Goal: Task Accomplishment & Management: Use online tool/utility

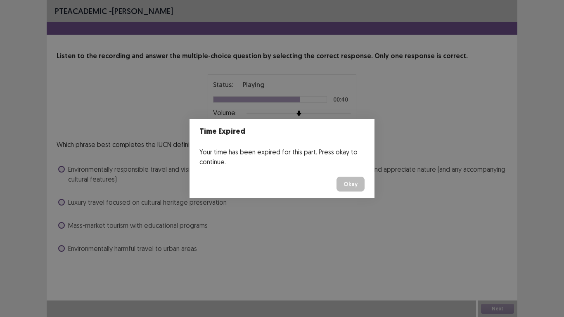
click at [348, 182] on button "Okay" at bounding box center [350, 184] width 28 height 15
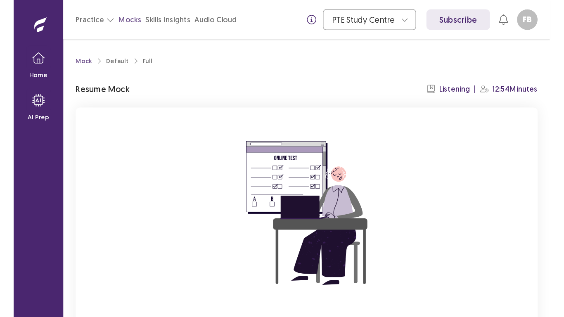
scroll to position [73, 0]
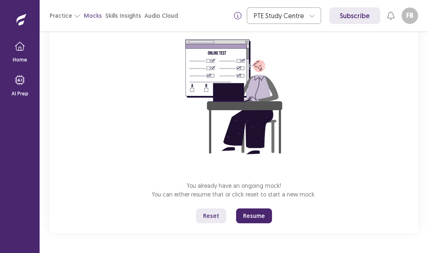
click at [250, 209] on button "Resume" at bounding box center [254, 215] width 36 height 15
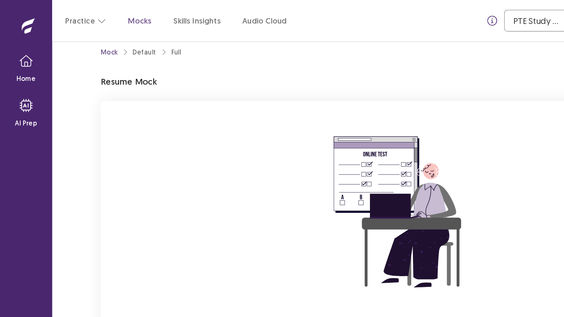
scroll to position [9, 0]
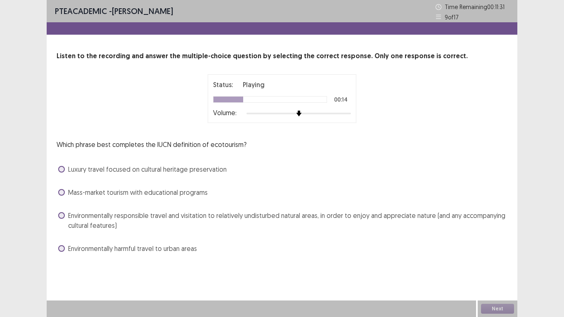
click at [61, 214] on span at bounding box center [61, 215] width 7 height 7
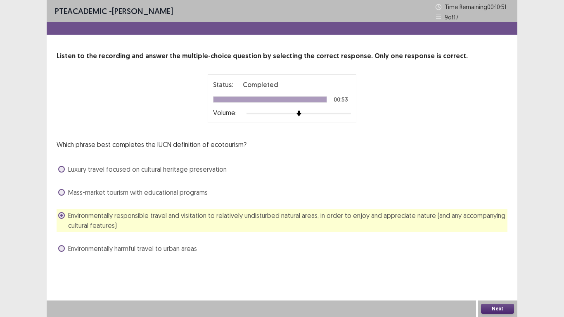
click at [428, 253] on button "Next" at bounding box center [497, 309] width 33 height 10
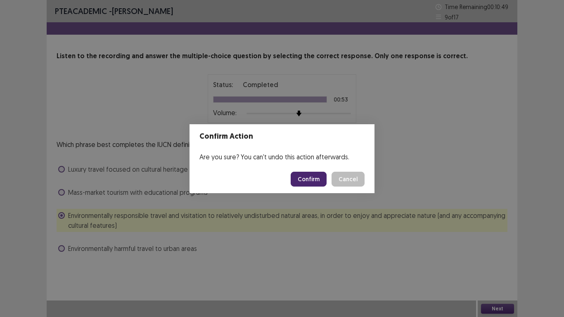
click at [308, 177] on button "Confirm" at bounding box center [309, 179] width 36 height 15
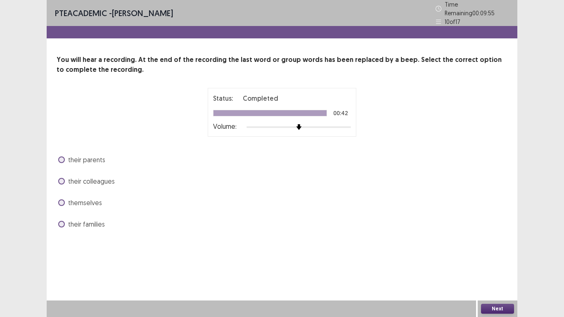
click at [57, 178] on div "their colleagues" at bounding box center [282, 181] width 451 height 13
click at [63, 178] on span at bounding box center [61, 181] width 7 height 7
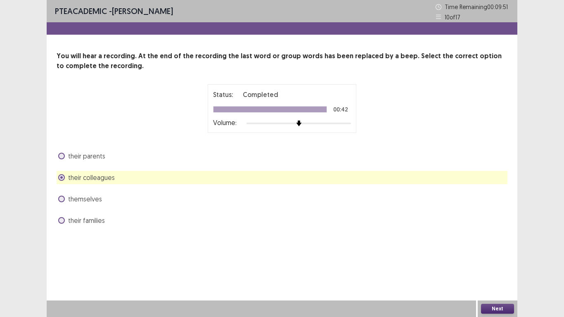
click at [428, 253] on button "Next" at bounding box center [497, 309] width 33 height 10
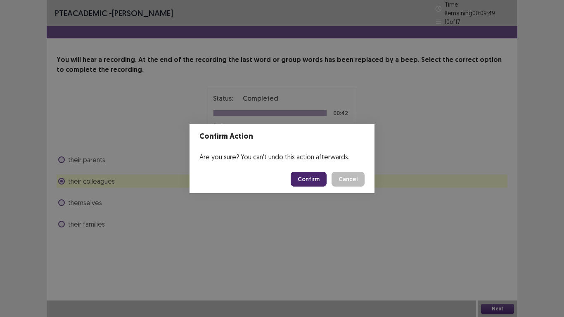
click at [313, 180] on button "Confirm" at bounding box center [309, 179] width 36 height 15
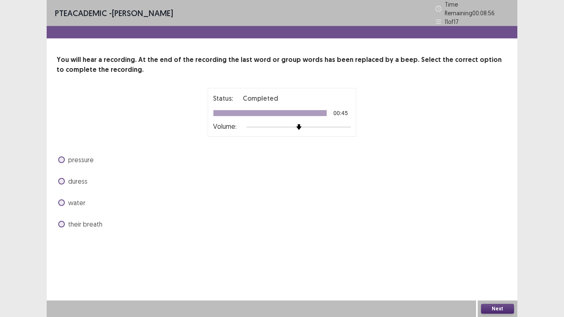
click at [61, 156] on span at bounding box center [61, 159] width 7 height 7
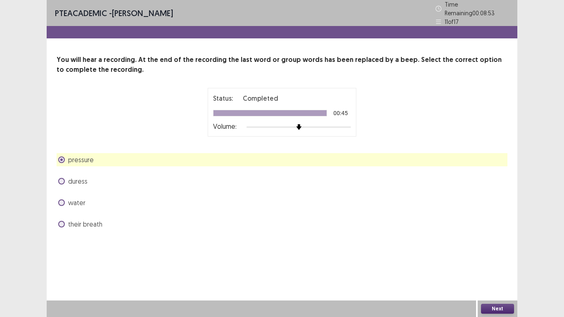
click at [428, 253] on button "Next" at bounding box center [497, 309] width 33 height 10
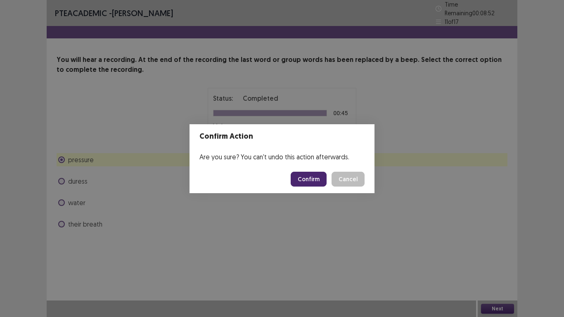
click at [304, 178] on button "Confirm" at bounding box center [309, 179] width 36 height 15
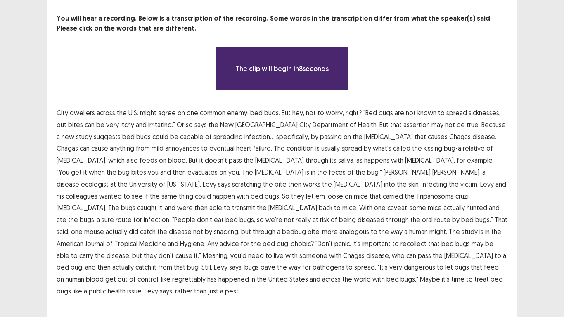
scroll to position [42, 0]
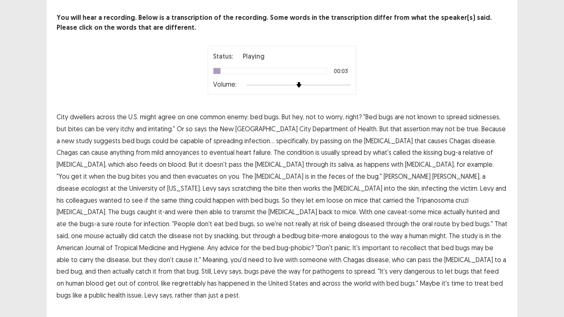
click at [79, 113] on span "dwellers" at bounding box center [82, 117] width 25 height 10
click at [67, 112] on span "City" at bounding box center [63, 117] width 12 height 10
click at [243, 125] on span "[GEOGRAPHIC_DATA]" at bounding box center [266, 129] width 62 height 10
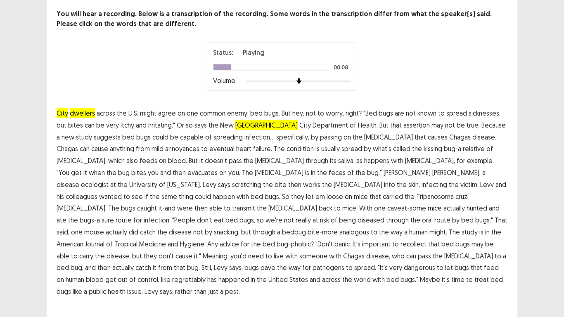
click at [259, 128] on p "City dwellers across the U.S. might agree on one common enemy: bed bugs. But he…" at bounding box center [282, 202] width 451 height 190
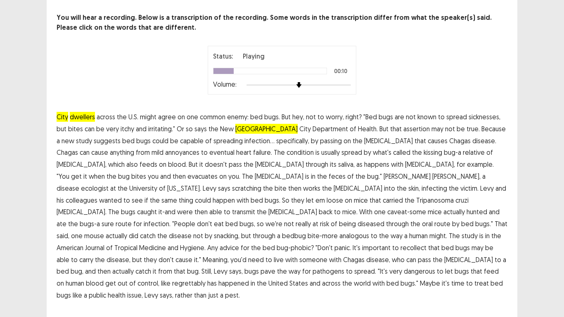
click at [299, 124] on span "City" at bounding box center [305, 129] width 12 height 10
click at [107, 159] on span "[MEDICAL_DATA]," at bounding box center [82, 164] width 50 height 10
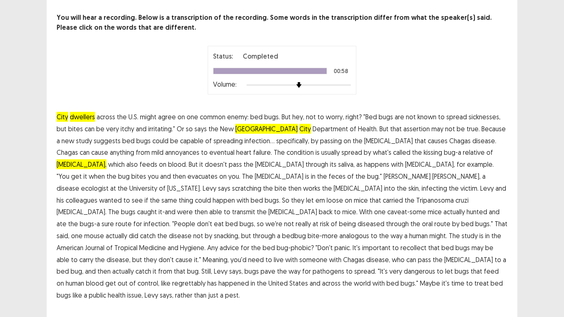
click at [393, 147] on span "called" at bounding box center [401, 152] width 17 height 10
click at [341, 149] on span "spread" at bounding box center [351, 152] width 21 height 10
click at [315, 149] on span "is" at bounding box center [317, 152] width 4 height 10
click at [321, 149] on span "usually" at bounding box center [330, 152] width 19 height 10
click at [239, 142] on p "City dwellers across the U.S. might agree on one common enemy: bed bugs. But he…" at bounding box center [282, 206] width 451 height 190
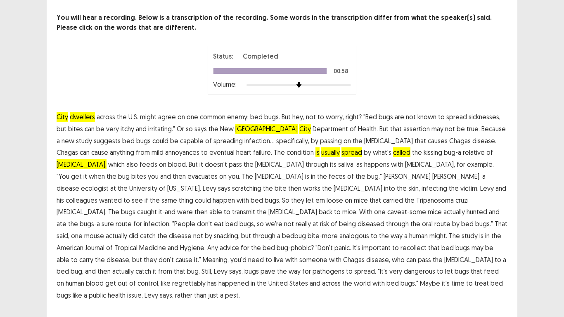
click at [192, 253] on span "rather" at bounding box center [183, 295] width 17 height 10
click at [428, 253] on span "Maybe" at bounding box center [430, 283] width 20 height 10
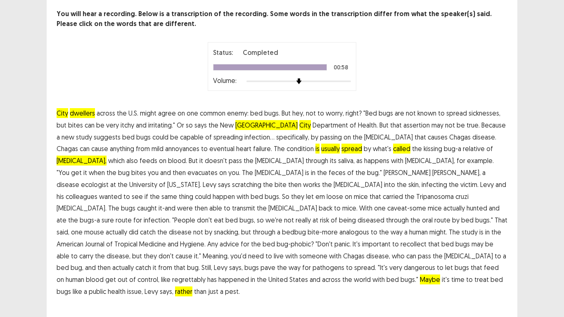
click at [428, 253] on span "Maybe" at bounding box center [430, 280] width 20 height 10
click at [71, 253] on span "bugs" at bounding box center [64, 292] width 14 height 10
click at [428, 253] on span "treat" at bounding box center [481, 280] width 14 height 10
click at [70, 253] on div "PTE academic - [PERSON_NAME] Time Remaining 00 : 07 : 14 12 of 17 You will hear…" at bounding box center [282, 136] width 471 height 356
click at [130, 251] on span "disease," at bounding box center [119, 256] width 24 height 10
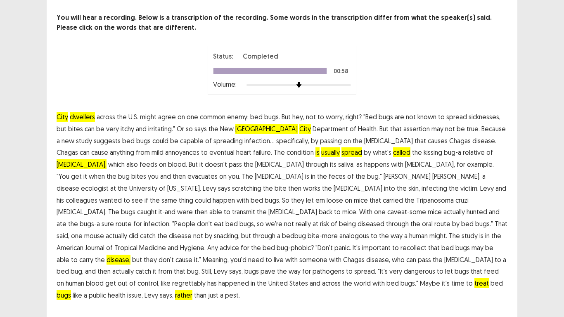
click at [193, 241] on p "City dwellers across the U.S. might agree on one common enemy: bed bugs. But he…" at bounding box center [282, 206] width 451 height 190
click at [105, 253] on span "the" at bounding box center [100, 260] width 10 height 10
click at [93, 253] on span "carry" at bounding box center [86, 260] width 14 height 10
click at [69, 253] on span "able" at bounding box center [63, 260] width 13 height 10
click at [428, 244] on span "may" at bounding box center [477, 248] width 12 height 10
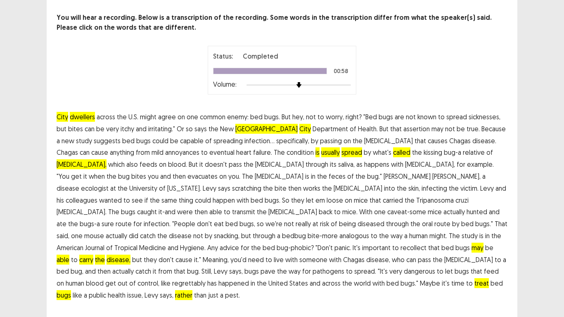
click at [428, 248] on span "be" at bounding box center [489, 248] width 8 height 10
click at [428, 244] on span "bugs" at bounding box center [462, 248] width 14 height 10
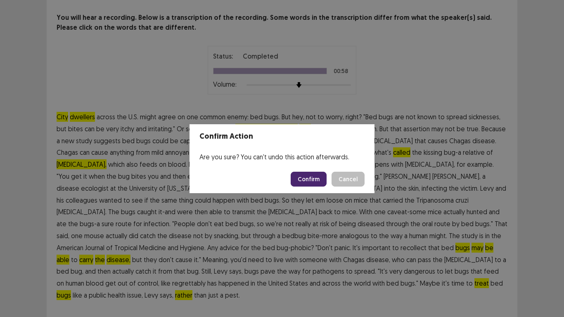
click at [315, 182] on button "Confirm" at bounding box center [309, 179] width 36 height 15
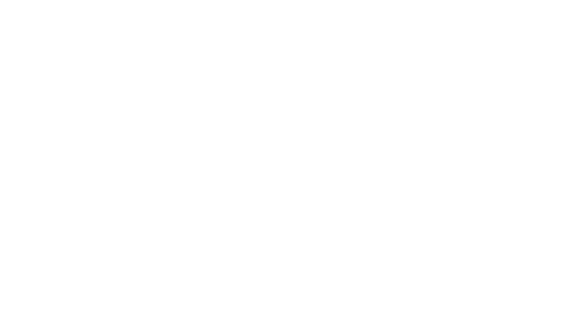
scroll to position [0, 0]
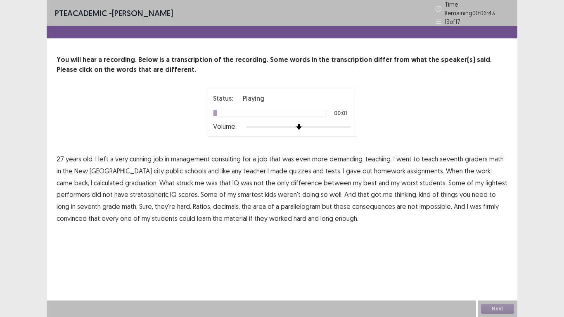
click at [60, 159] on span "27" at bounding box center [60, 159] width 7 height 10
click at [70, 156] on span "years" at bounding box center [74, 159] width 16 height 10
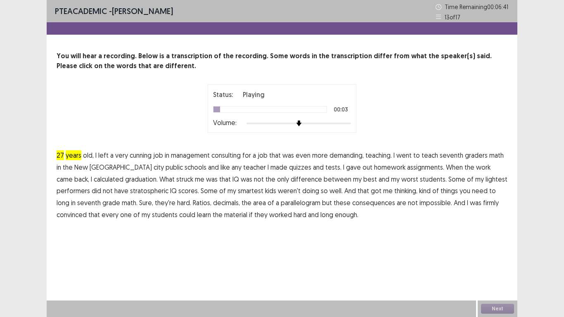
click at [83, 156] on span "old," at bounding box center [88, 155] width 11 height 10
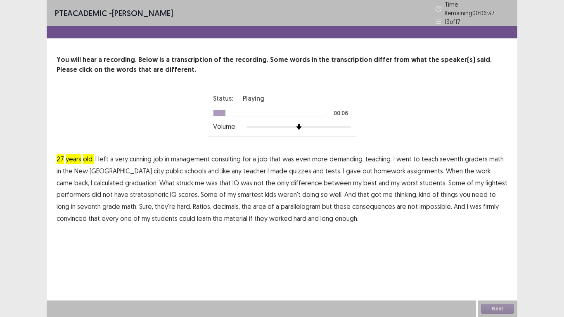
click at [262, 157] on span "job" at bounding box center [263, 159] width 10 height 10
click at [243, 156] on span "for" at bounding box center [246, 159] width 9 height 10
click at [251, 156] on p "[DEMOGRAPHIC_DATA], I left a very cunning job in management consulting for a jo…" at bounding box center [282, 188] width 451 height 71
click at [342, 156] on span "demanding," at bounding box center [346, 159] width 34 height 10
click at [381, 154] on span "teaching." at bounding box center [378, 159] width 26 height 10
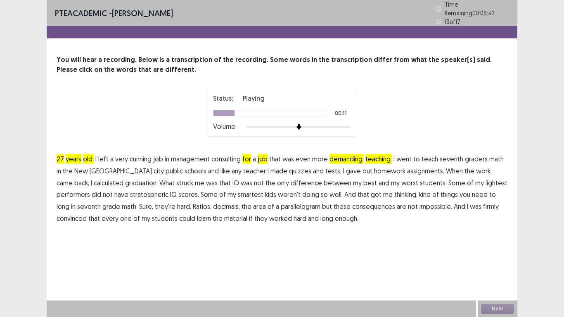
click at [403, 154] on span "went" at bounding box center [403, 159] width 15 height 10
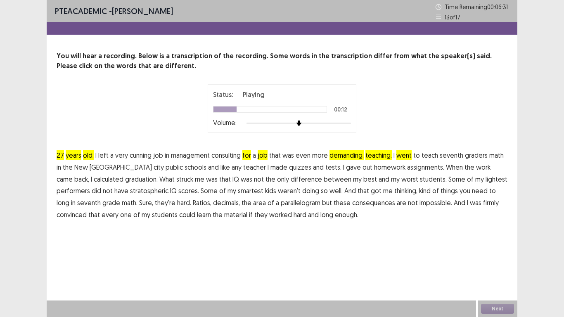
click at [388, 157] on span "teaching." at bounding box center [378, 155] width 26 height 10
click at [414, 154] on span "to" at bounding box center [416, 155] width 7 height 10
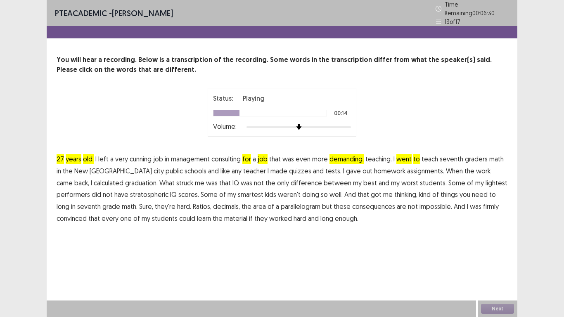
click at [374, 157] on span "teaching." at bounding box center [378, 159] width 26 height 10
click at [393, 154] on span "I" at bounding box center [393, 159] width 1 height 10
click at [428, 154] on span "teach" at bounding box center [430, 159] width 17 height 10
drag, startPoint x: 68, startPoint y: 168, endPoint x: 102, endPoint y: 168, distance: 33.9
click at [74, 168] on span "New" at bounding box center [81, 171] width 14 height 10
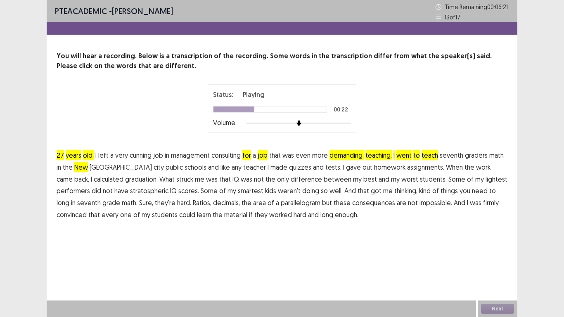
click at [154, 168] on span "city" at bounding box center [159, 167] width 10 height 10
click at [243, 167] on span "teacher" at bounding box center [254, 167] width 23 height 10
click at [289, 171] on span "quizzes" at bounding box center [300, 167] width 22 height 10
click at [363, 178] on span "best" at bounding box center [370, 179] width 14 height 10
click at [353, 182] on span "my" at bounding box center [357, 179] width 9 height 10
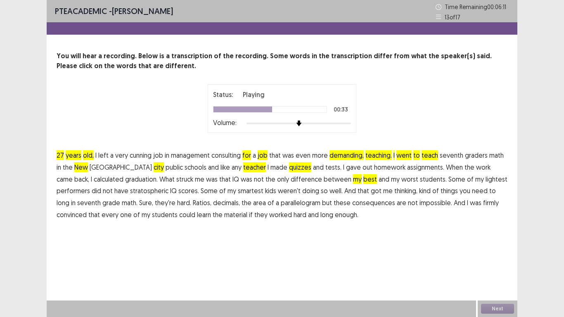
click at [379, 180] on span "and" at bounding box center [384, 179] width 11 height 10
click at [345, 181] on p "[DEMOGRAPHIC_DATA], I left a very cunning job in management consulting for a jo…" at bounding box center [282, 184] width 451 height 71
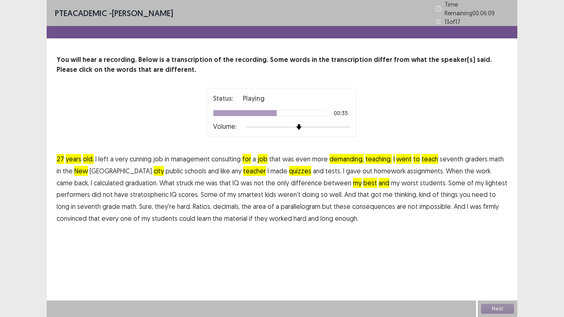
click at [420, 178] on span "students." at bounding box center [433, 183] width 27 height 10
click at [401, 182] on span "worst" at bounding box center [409, 183] width 17 height 10
click at [391, 180] on span "my" at bounding box center [395, 183] width 9 height 10
click at [419, 193] on span "kind" at bounding box center [425, 194] width 12 height 10
click at [428, 190] on span "of" at bounding box center [435, 194] width 7 height 10
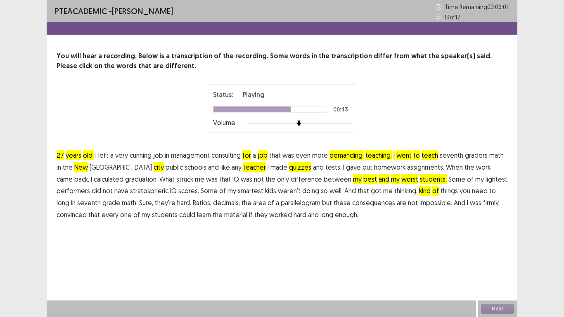
click at [428, 190] on span "things" at bounding box center [448, 191] width 17 height 10
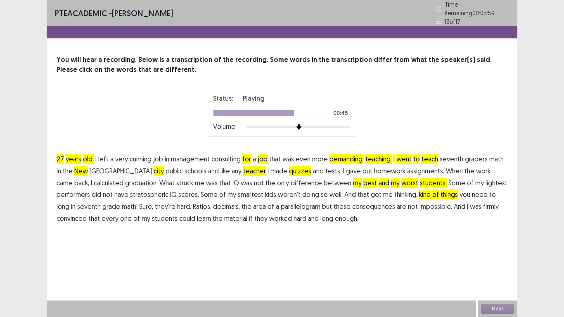
click at [394, 192] on span "thinking," at bounding box center [405, 194] width 23 height 10
click at [383, 189] on span "me" at bounding box center [387, 194] width 9 height 10
click at [371, 192] on span "got" at bounding box center [376, 194] width 11 height 10
drag, startPoint x: 427, startPoint y: 201, endPoint x: 414, endPoint y: 205, distance: 13.7
click at [87, 213] on span "convinced" at bounding box center [72, 218] width 30 height 10
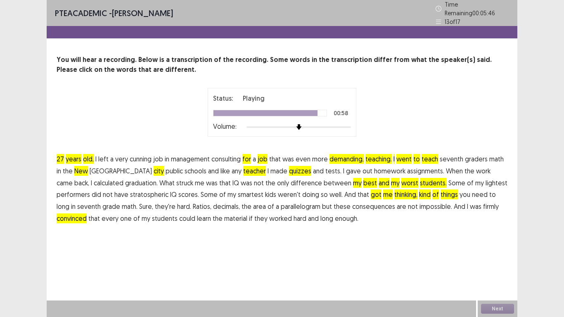
click at [396, 206] on p "[DEMOGRAPHIC_DATA], I left a very cunning job in management consulting for a jo…" at bounding box center [282, 188] width 451 height 71
click at [428, 204] on span "was" at bounding box center [476, 206] width 12 height 10
click at [428, 204] on span "And" at bounding box center [460, 206] width 12 height 10
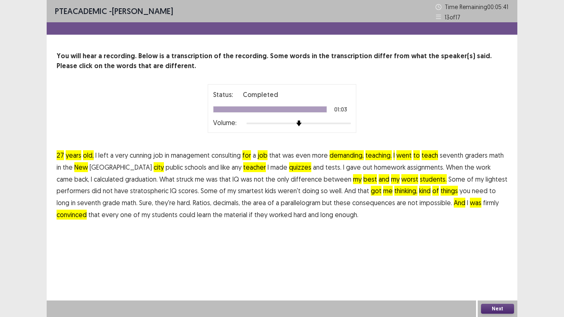
click at [428, 203] on span "I" at bounding box center [467, 203] width 1 height 10
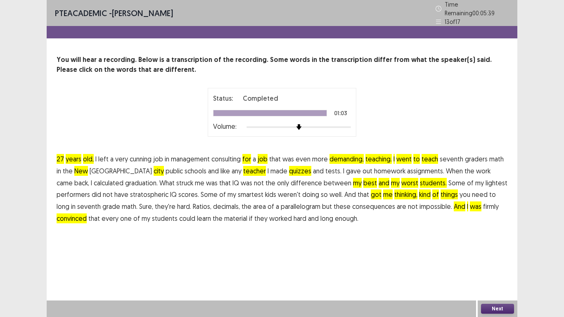
click at [428, 203] on span "firmly" at bounding box center [491, 206] width 16 height 10
click at [335, 213] on span "enough." at bounding box center [347, 218] width 24 height 10
click at [320, 217] on span "long" at bounding box center [326, 218] width 13 height 10
click at [308, 214] on span "and" at bounding box center [313, 218] width 11 height 10
click at [294, 213] on span "hard" at bounding box center [300, 218] width 13 height 10
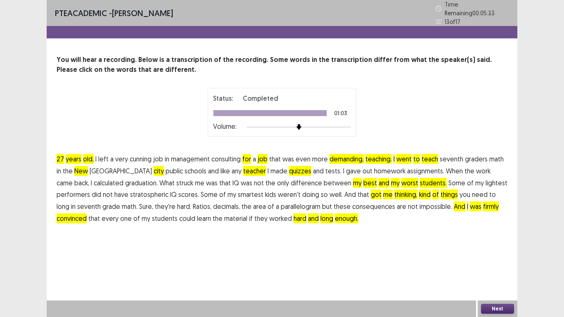
click at [269, 216] on span "worked" at bounding box center [280, 218] width 23 height 10
click at [254, 216] on span "they" at bounding box center [260, 218] width 13 height 10
click at [152, 213] on span "students" at bounding box center [165, 218] width 26 height 10
click at [142, 217] on span "my" at bounding box center [146, 218] width 9 height 10
click at [100, 213] on span "that" at bounding box center [94, 218] width 12 height 10
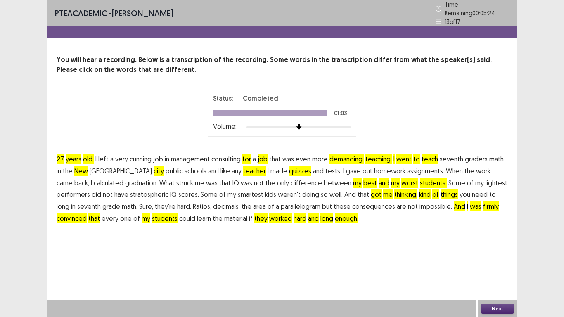
click at [118, 213] on span "every" at bounding box center [110, 218] width 17 height 10
click at [132, 213] on span "one" at bounding box center [126, 218] width 12 height 10
drag, startPoint x: 493, startPoint y: 202, endPoint x: 493, endPoint y: 211, distance: 8.7
click at [140, 213] on span "of" at bounding box center [136, 218] width 7 height 10
click at [428, 253] on button "Next" at bounding box center [497, 309] width 33 height 10
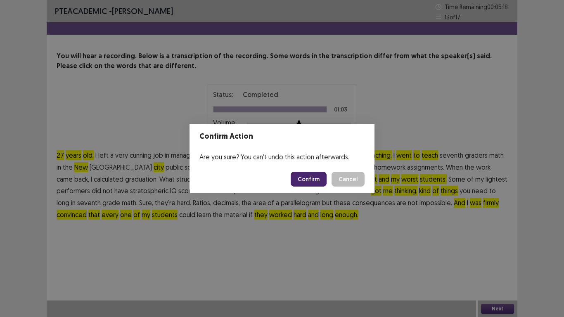
click at [306, 180] on button "Confirm" at bounding box center [309, 179] width 36 height 15
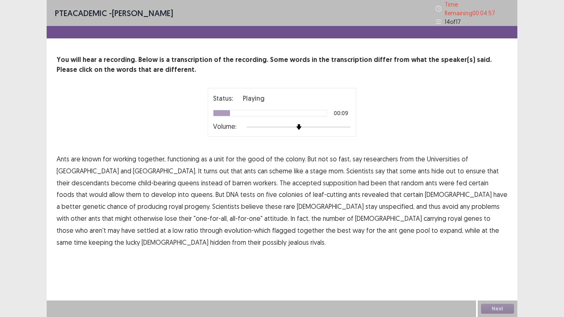
click at [341, 154] on span "fast," at bounding box center [345, 159] width 12 height 10
click at [322, 156] on span "not" at bounding box center [323, 159] width 10 height 10
click at [332, 158] on span "so" at bounding box center [333, 159] width 7 height 10
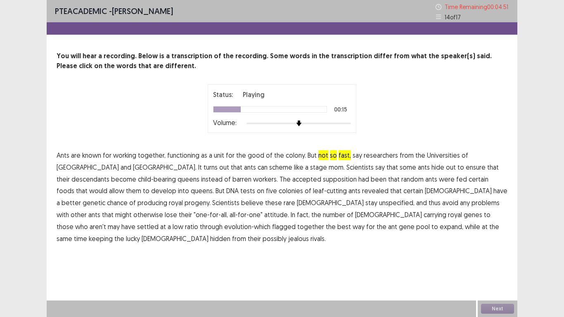
click at [346, 170] on span "Scientists" at bounding box center [359, 167] width 27 height 10
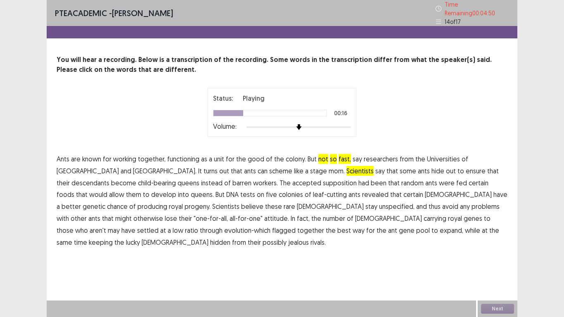
click at [329, 167] on span "mom." at bounding box center [337, 171] width 16 height 10
click at [207, 168] on p "Ants are known for working together, functioning as a unit for the good of the …" at bounding box center [282, 200] width 451 height 95
click at [191, 166] on p "Ants are known for working together, functioning as a unit for the good of the …" at bounding box center [282, 200] width 451 height 95
click at [294, 169] on span "like" at bounding box center [298, 171] width 9 height 10
click at [310, 166] on span "stage" at bounding box center [318, 171] width 17 height 10
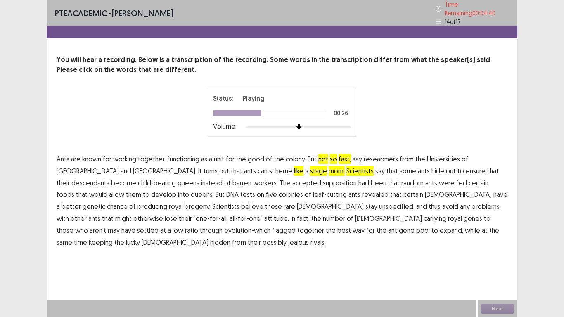
click at [403, 192] on span "certain" at bounding box center [413, 194] width 20 height 10
click at [425, 191] on span "[DEMOGRAPHIC_DATA]" at bounding box center [458, 194] width 67 height 10
click at [428, 191] on span "have" at bounding box center [500, 194] width 14 height 10
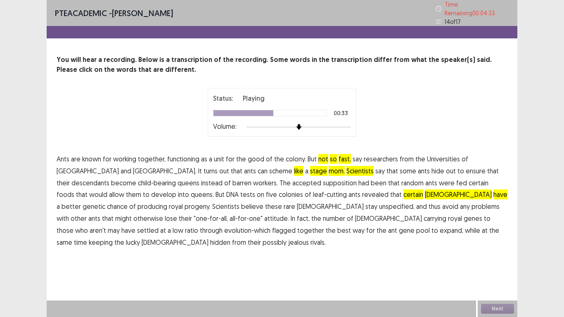
click at [212, 204] on span "Scientists" at bounding box center [225, 206] width 27 height 10
click at [241, 204] on span "believe" at bounding box center [252, 206] width 22 height 10
click at [379, 202] on span "unspecified," at bounding box center [397, 206] width 36 height 10
click at [163, 213] on span "otherwise" at bounding box center [148, 218] width 30 height 10
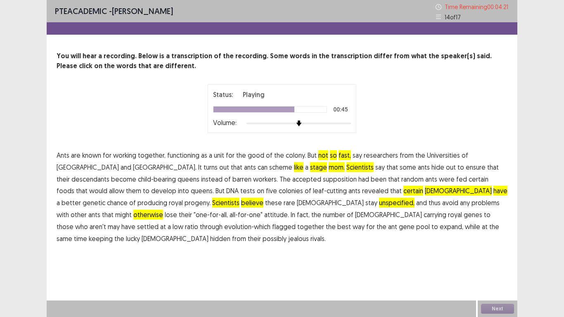
click at [177, 210] on span "lose" at bounding box center [171, 215] width 12 height 10
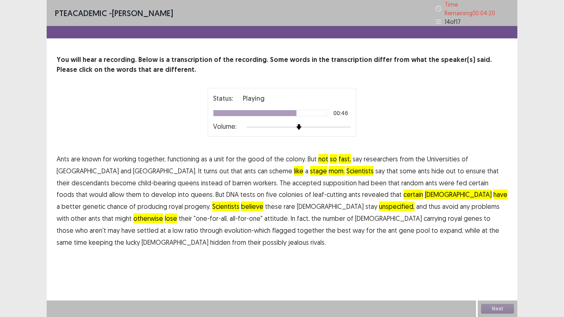
click at [192, 213] on span "their" at bounding box center [185, 218] width 13 height 10
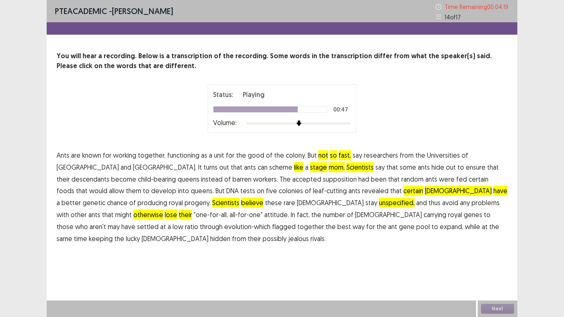
click at [228, 210] on span ""one-for-all," at bounding box center [211, 215] width 34 height 10
click at [230, 213] on span "all-for-one"" at bounding box center [246, 215] width 33 height 10
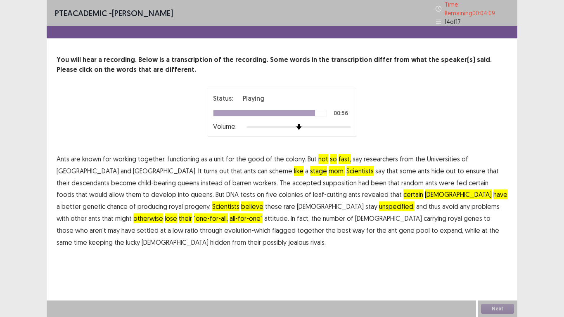
click at [198, 225] on span "ratio" at bounding box center [191, 230] width 13 height 10
click at [223, 225] on span "through" at bounding box center [211, 230] width 23 height 10
click at [270, 225] on span "evolution-which" at bounding box center [247, 230] width 46 height 10
click at [296, 225] on span "flagged" at bounding box center [284, 230] width 24 height 10
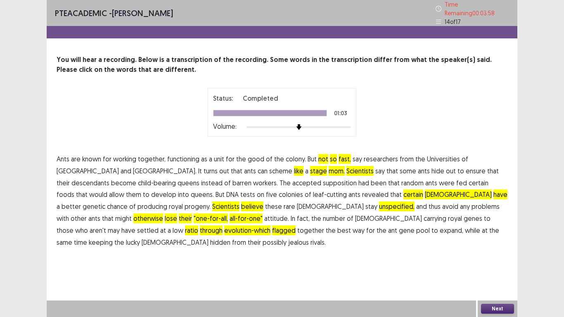
click at [309, 237] on span "jealous" at bounding box center [298, 242] width 21 height 10
click at [326, 237] on span "rivals." at bounding box center [317, 242] width 15 height 10
click at [230, 237] on span "hidden" at bounding box center [220, 242] width 20 height 10
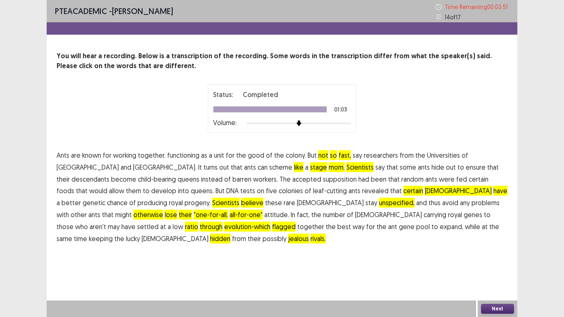
click at [246, 234] on span "from" at bounding box center [239, 239] width 14 height 10
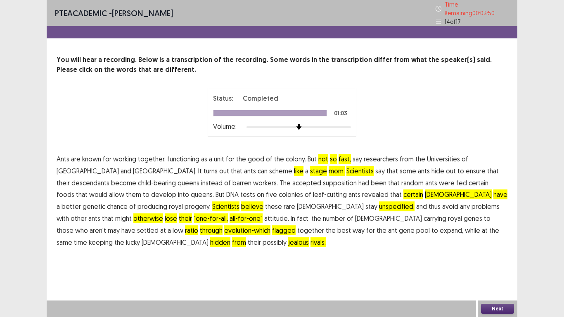
click at [287, 237] on span "possibly" at bounding box center [275, 242] width 24 height 10
click at [261, 237] on span "their" at bounding box center [254, 242] width 13 height 10
click at [428, 253] on button "Next" at bounding box center [497, 309] width 33 height 10
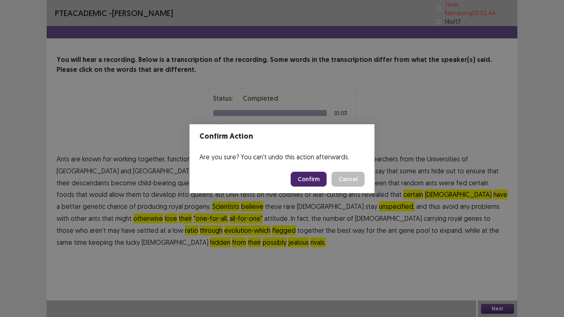
click at [305, 180] on button "Confirm" at bounding box center [309, 179] width 36 height 15
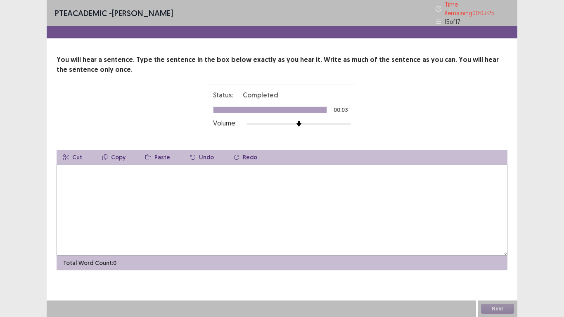
click at [63, 165] on textarea at bounding box center [282, 210] width 451 height 91
type textarea "**********"
click at [428, 253] on button "Next" at bounding box center [497, 309] width 33 height 10
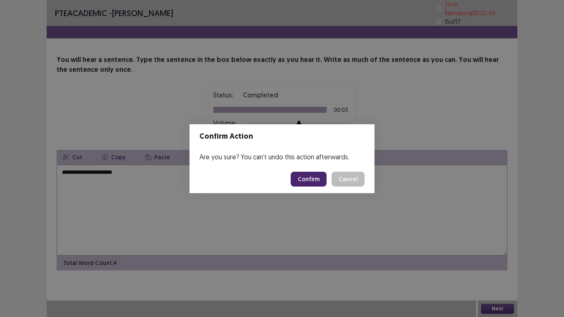
click at [309, 178] on button "Confirm" at bounding box center [309, 179] width 36 height 15
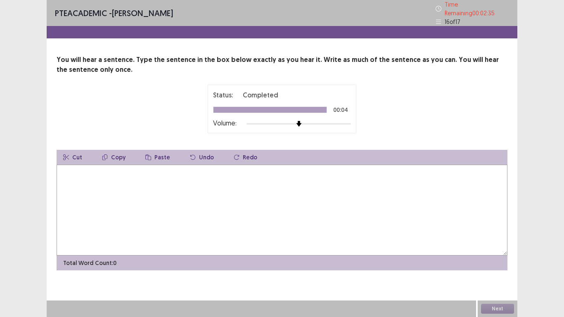
click at [65, 167] on textarea at bounding box center [282, 210] width 451 height 91
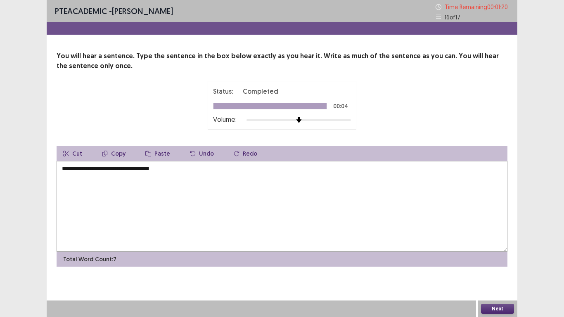
type textarea "**********"
click at [428, 253] on button "Next" at bounding box center [497, 309] width 33 height 10
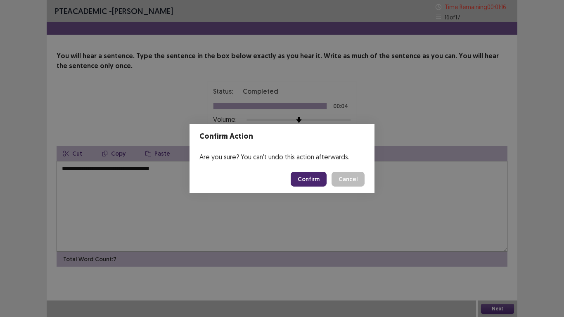
click at [315, 177] on button "Confirm" at bounding box center [309, 179] width 36 height 15
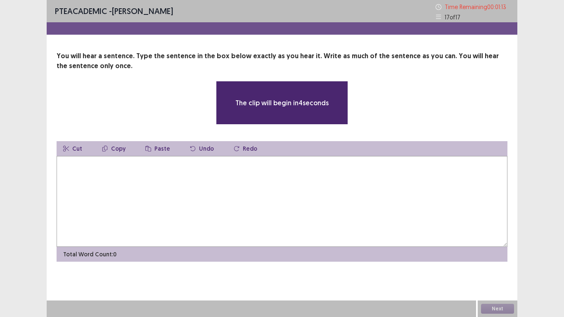
click at [68, 172] on textarea at bounding box center [282, 201] width 451 height 91
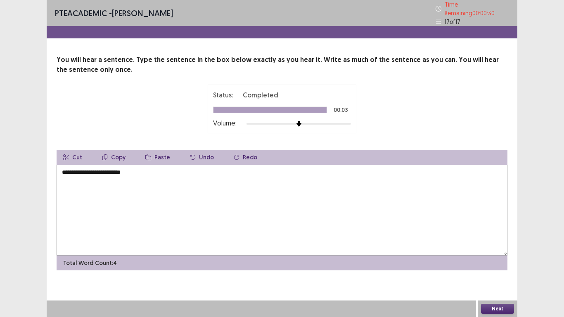
type textarea "**********"
click at [428, 253] on button "Next" at bounding box center [497, 309] width 33 height 10
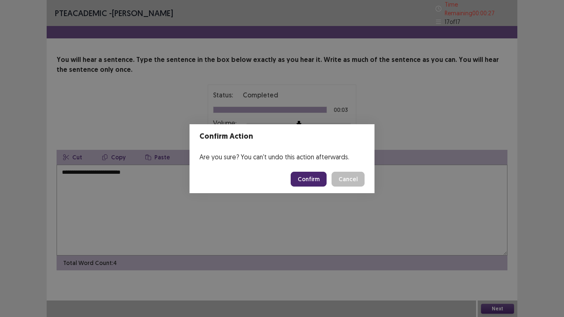
click at [311, 174] on button "Confirm" at bounding box center [309, 179] width 36 height 15
